Goal: Transaction & Acquisition: Purchase product/service

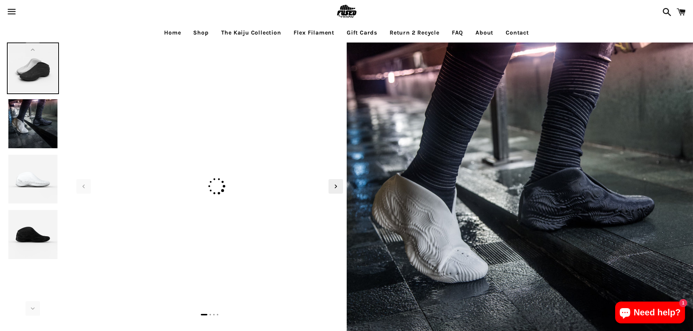
select select "**********"
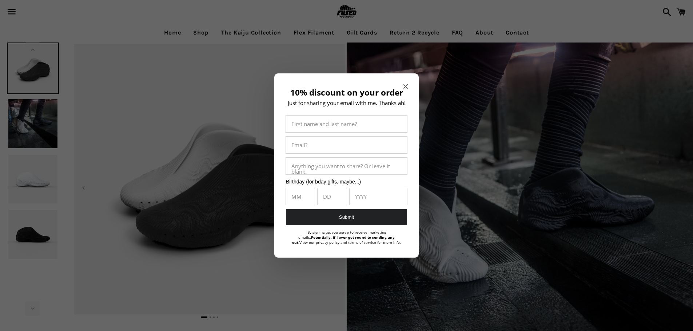
click at [367, 38] on div at bounding box center [346, 165] width 693 height 331
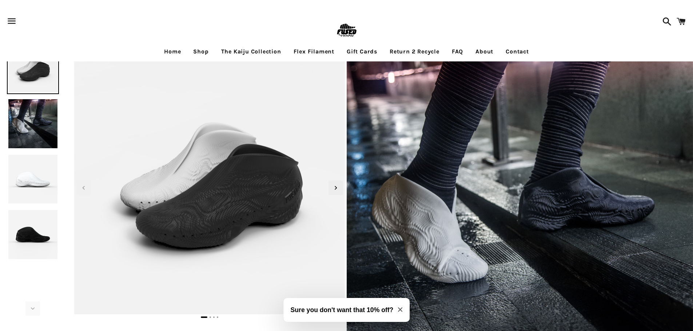
click at [404, 48] on link "Return 2 Recycle" at bounding box center [414, 52] width 61 height 18
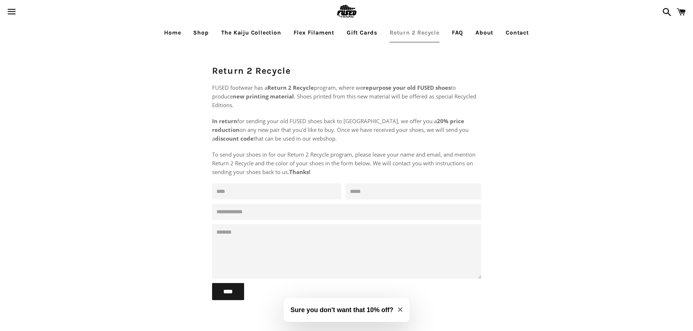
click at [666, 16] on span at bounding box center [664, 12] width 13 height 22
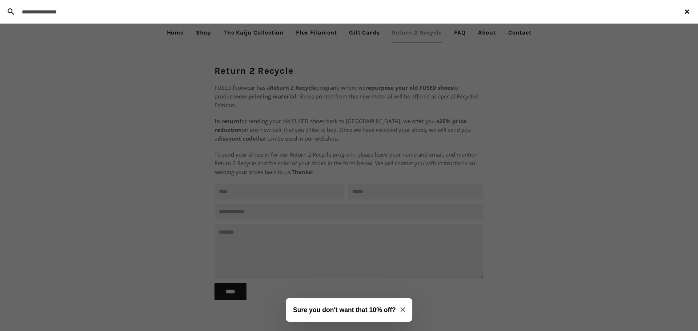
click at [360, 39] on div "Menu Search Cart Home Shop The Kaiju Collection Flex Filament Gift Cards Return…" at bounding box center [349, 207] width 698 height 414
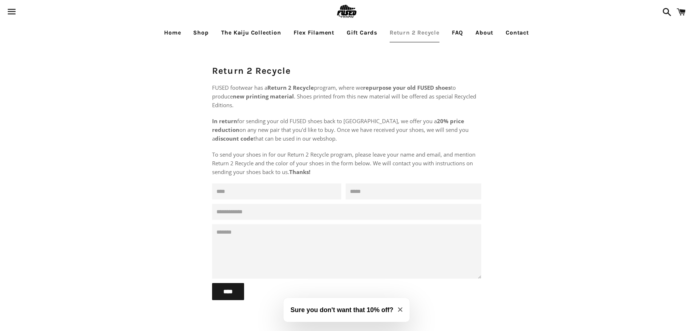
click at [369, 29] on link "Gift Cards" at bounding box center [361, 33] width 41 height 18
